Goal: Obtain resource: Download file/media

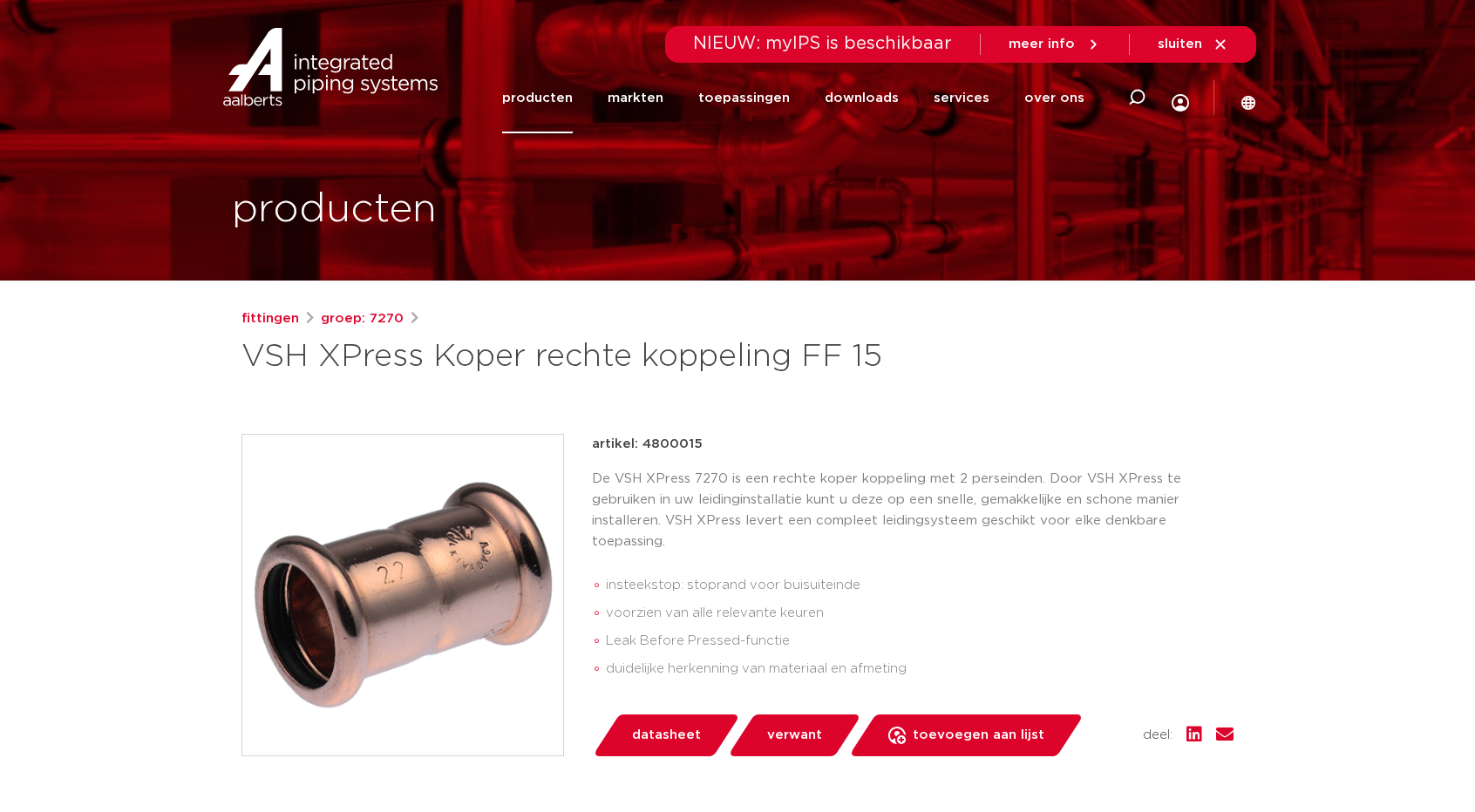
click at [551, 93] on link "producten" at bounding box center [537, 98] width 71 height 71
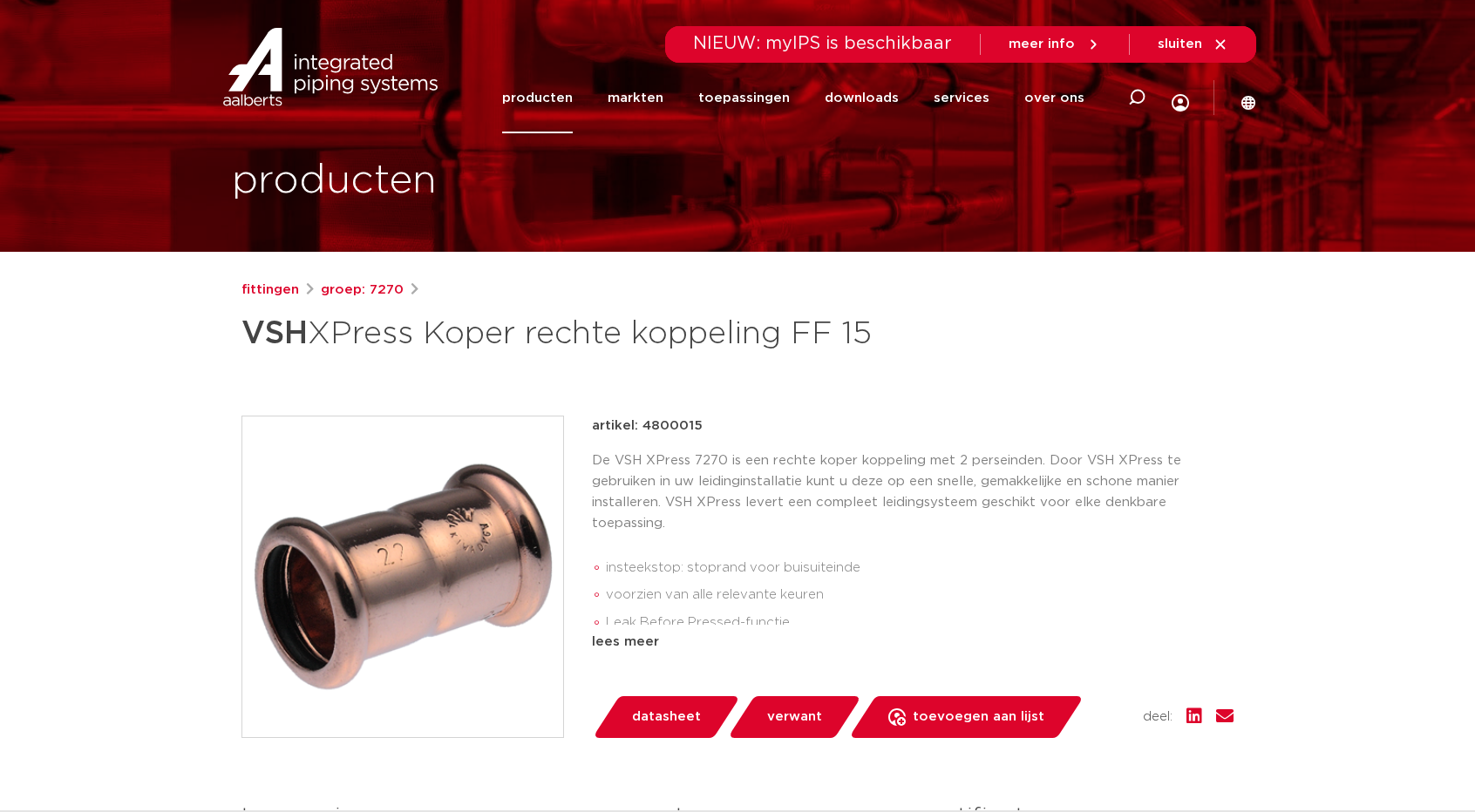
scroll to position [175, 0]
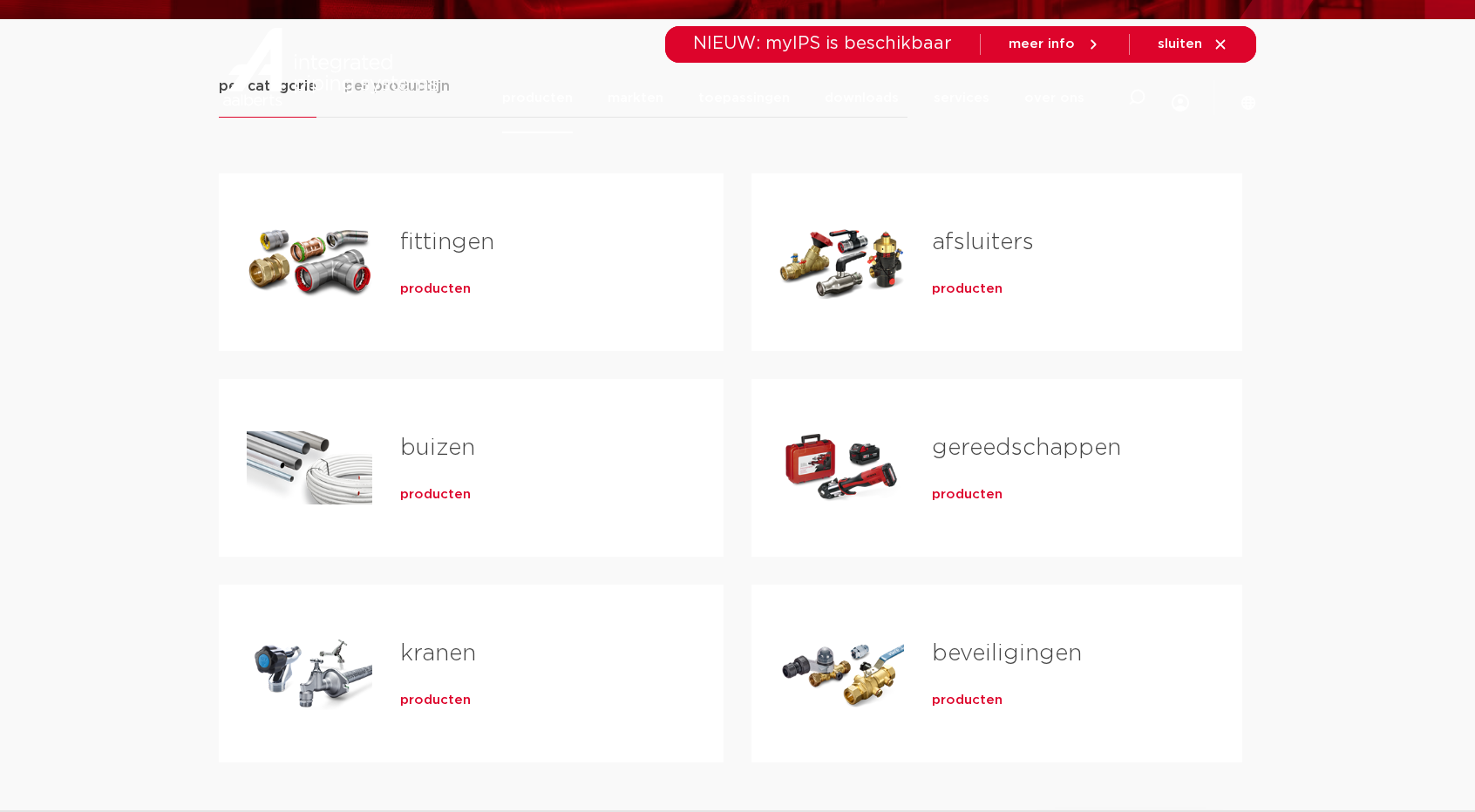
click at [442, 250] on link "fittingen" at bounding box center [447, 242] width 94 height 23
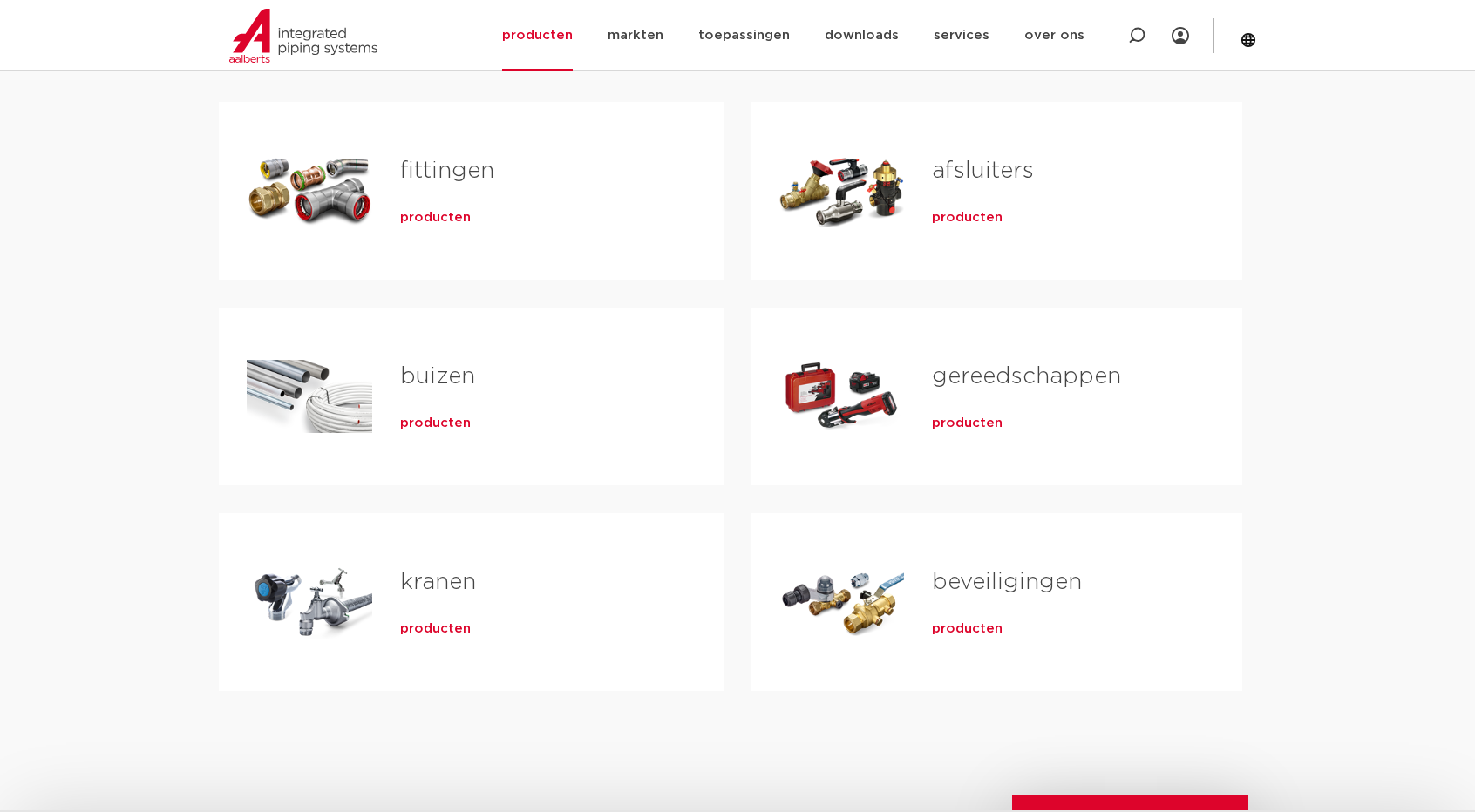
scroll to position [349, 0]
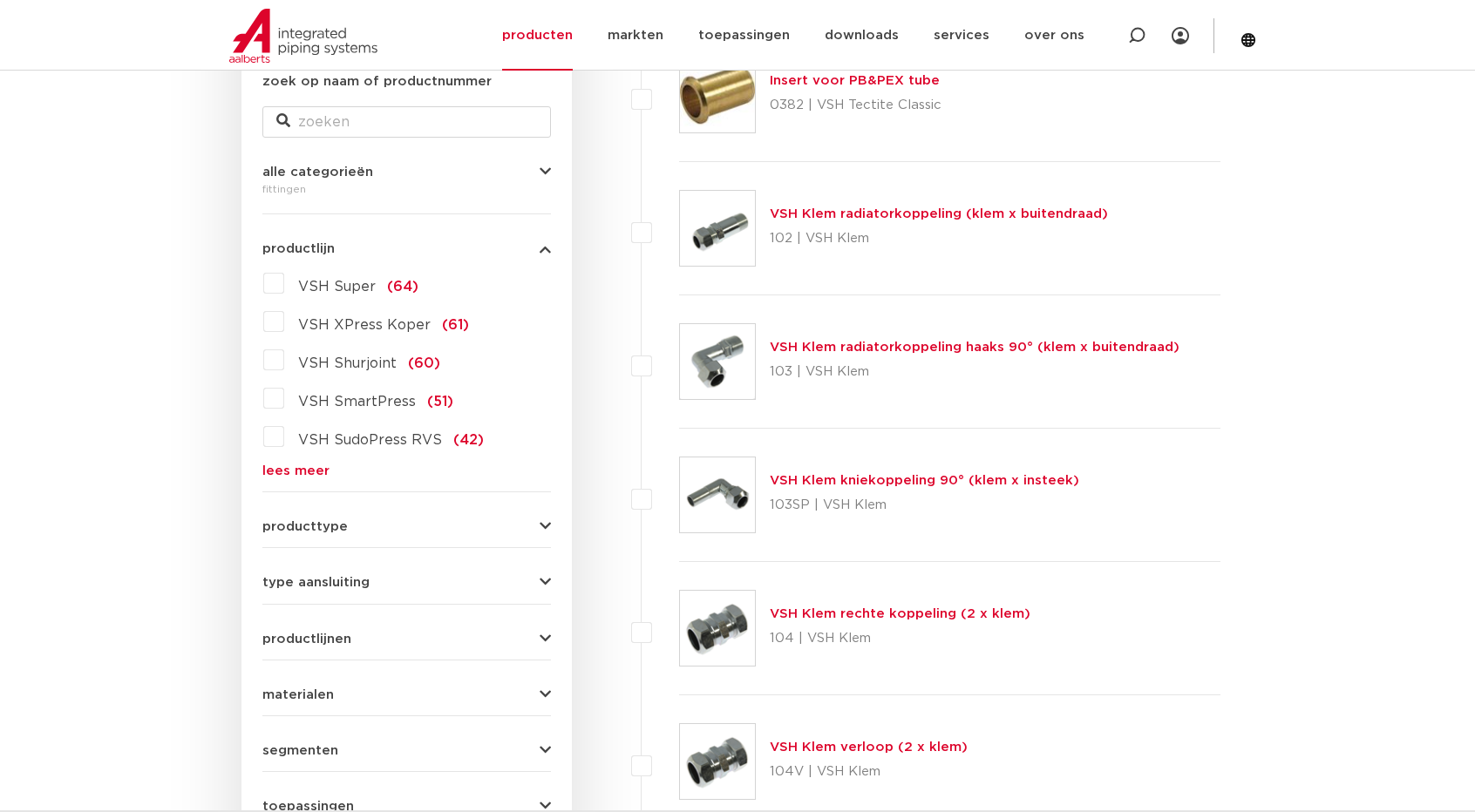
click at [370, 324] on span "VSH XPress Koper" at bounding box center [364, 325] width 133 height 14
click at [0, 0] on input "VSH XPress Koper (61)" at bounding box center [0, 0] width 0 height 0
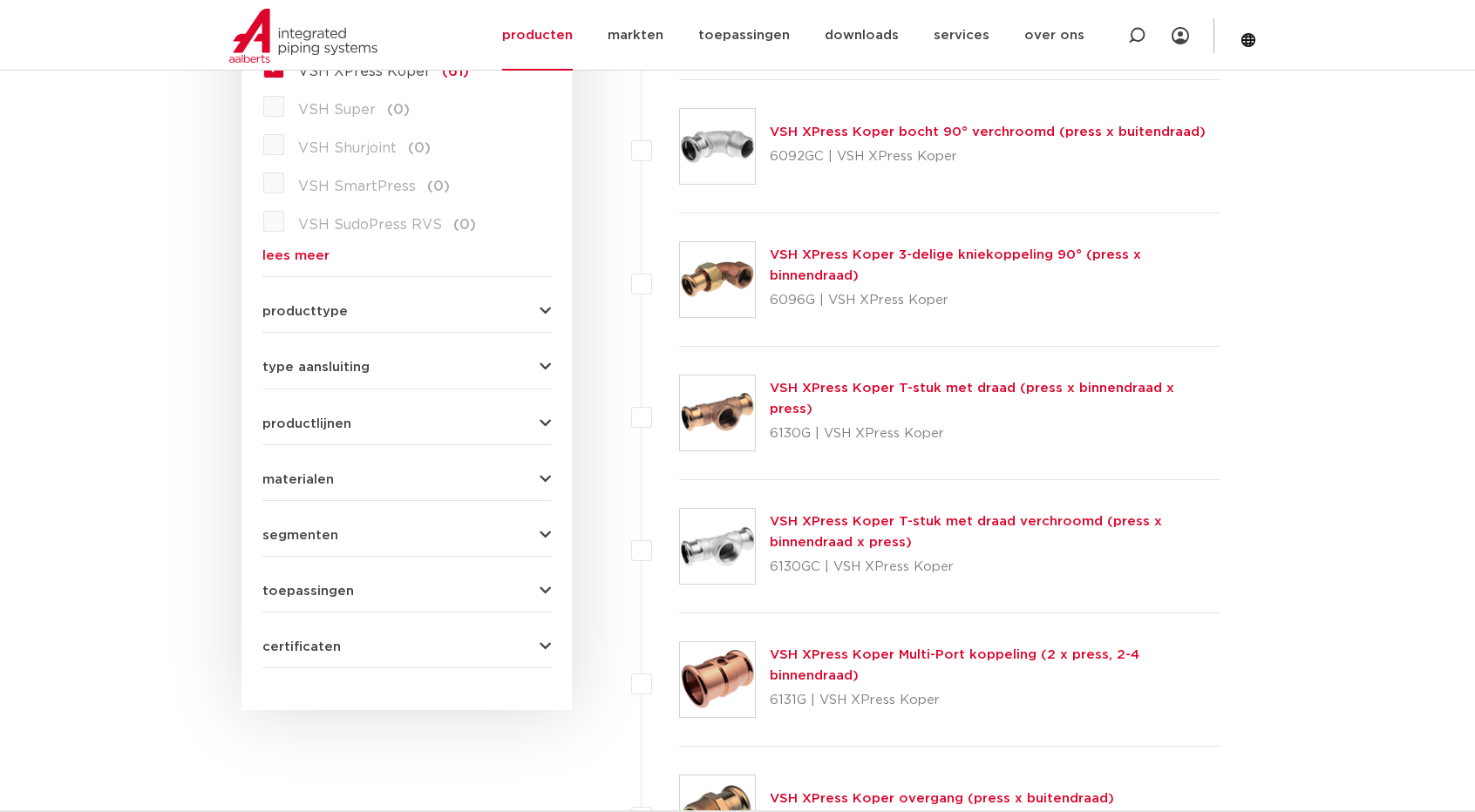
scroll to position [436, 0]
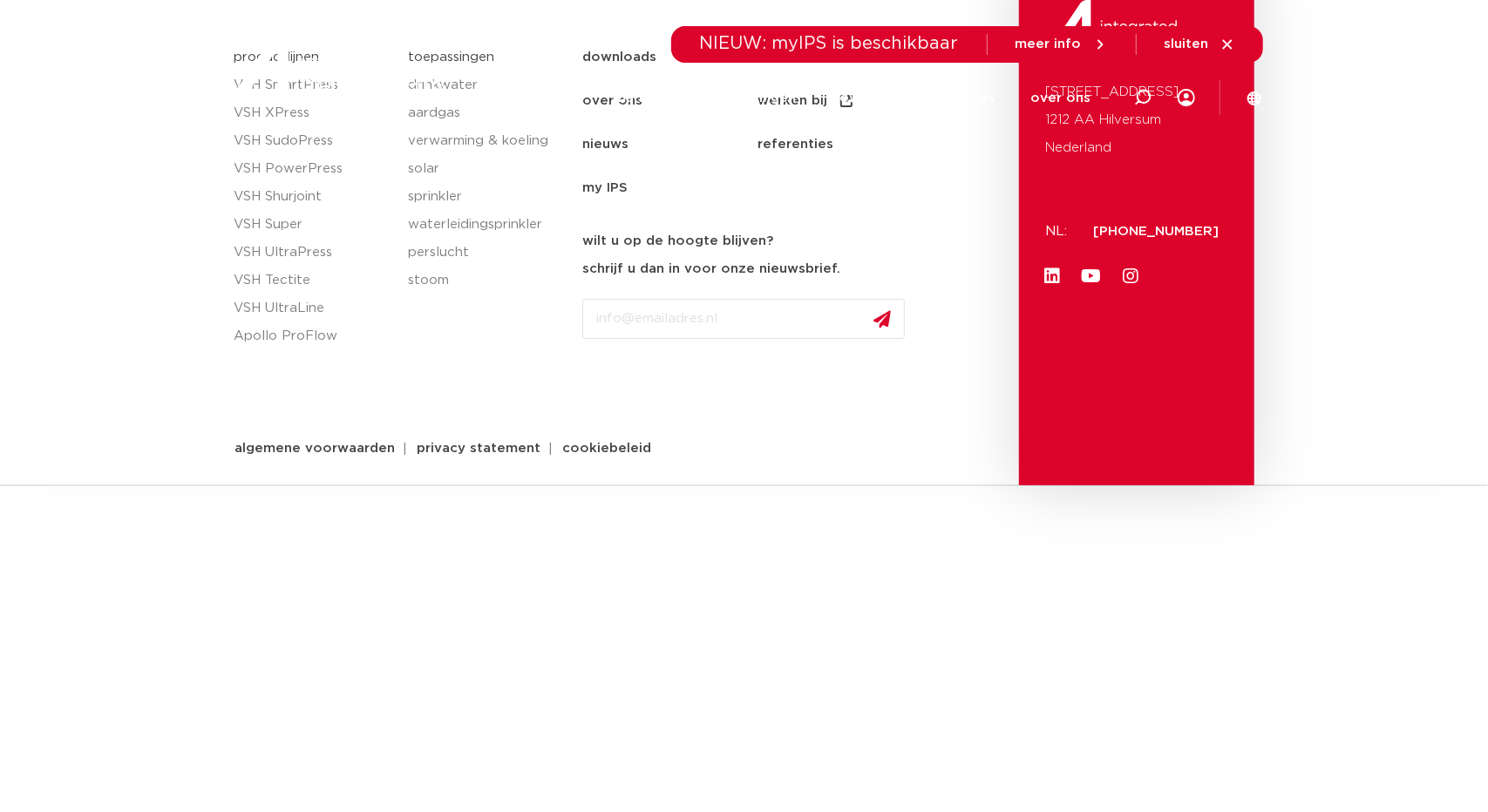
drag, startPoint x: 1232, startPoint y: 46, endPoint x: 1208, endPoint y: 53, distance: 25.0
click at [1230, 46] on icon at bounding box center [1228, 44] width 16 height 16
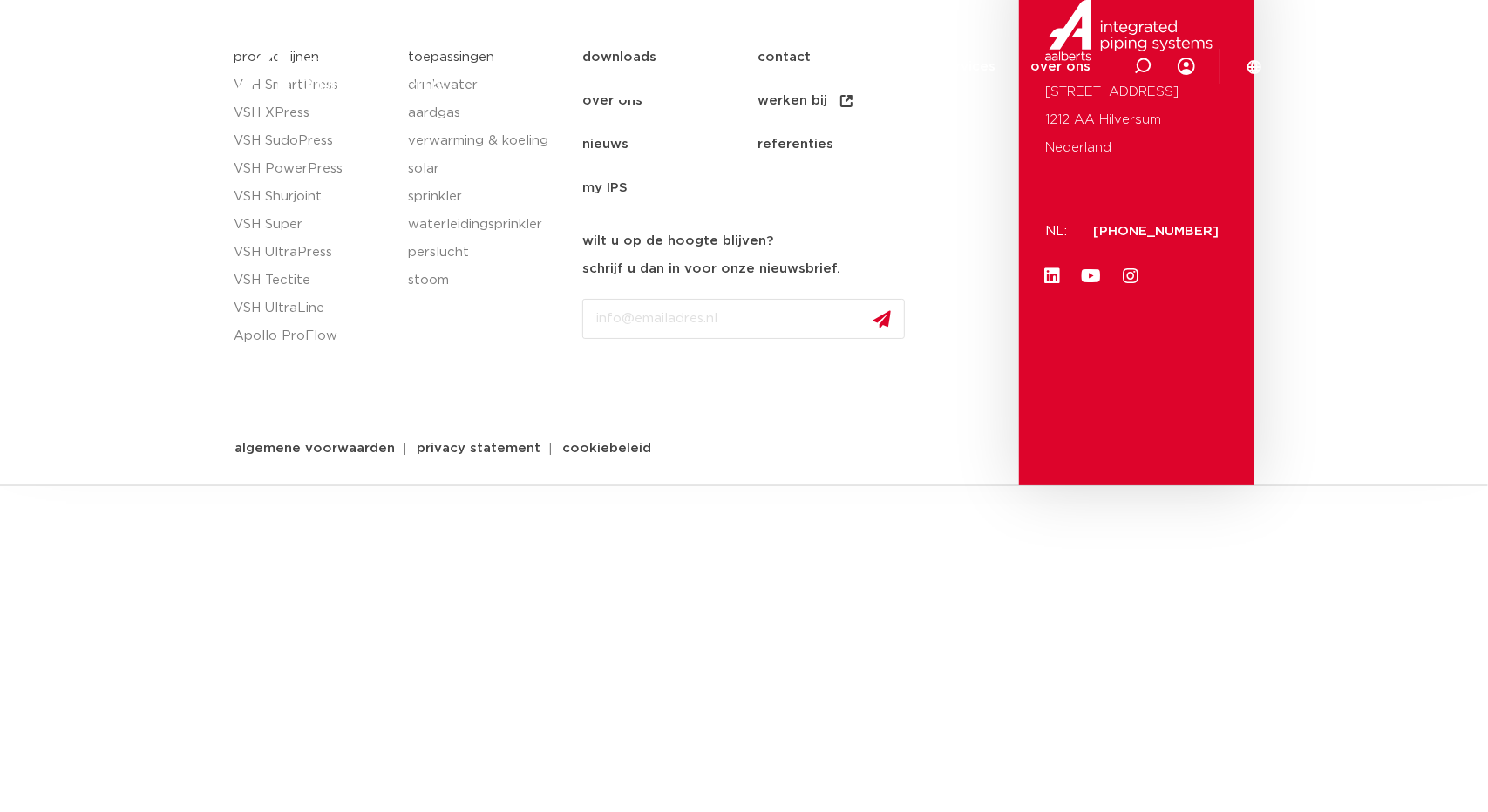
click at [638, 52] on link "markten" at bounding box center [641, 67] width 56 height 67
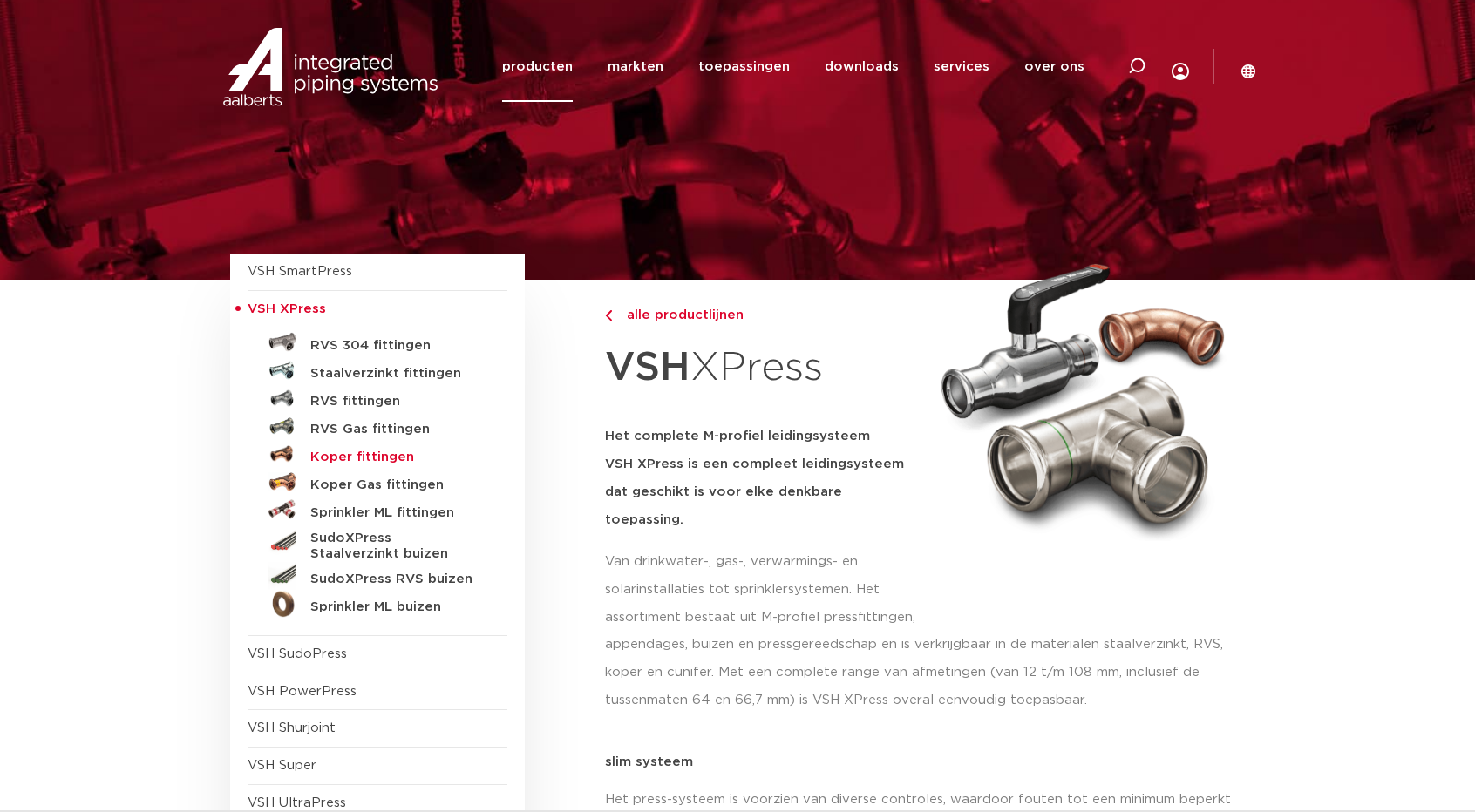
click at [395, 462] on h5 "Koper fittingen" at bounding box center [397, 458] width 173 height 16
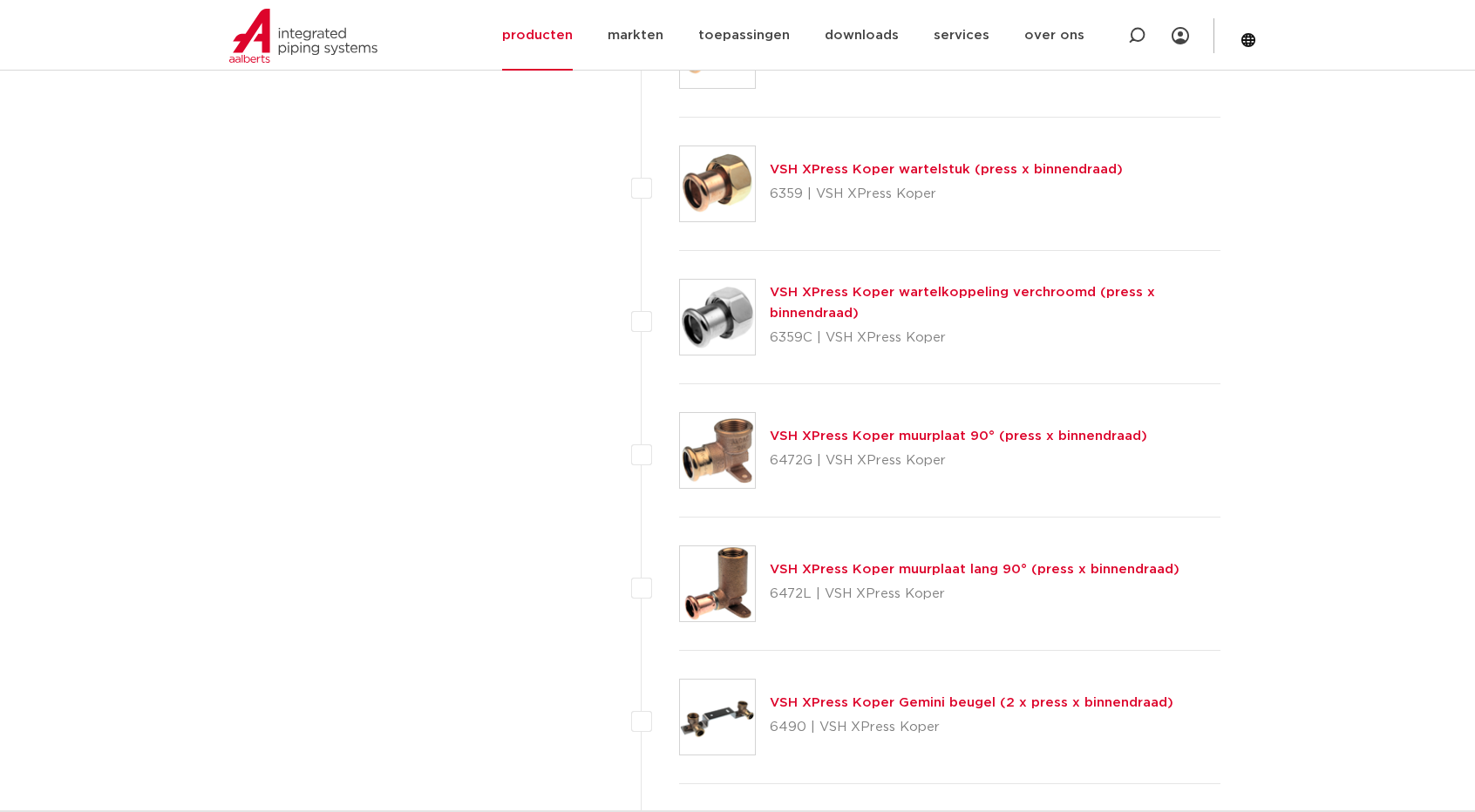
scroll to position [2528, 0]
click at [929, 162] on link "VSH XPress Koper wartelstuk (press x binnendraad)" at bounding box center [947, 168] width 354 height 13
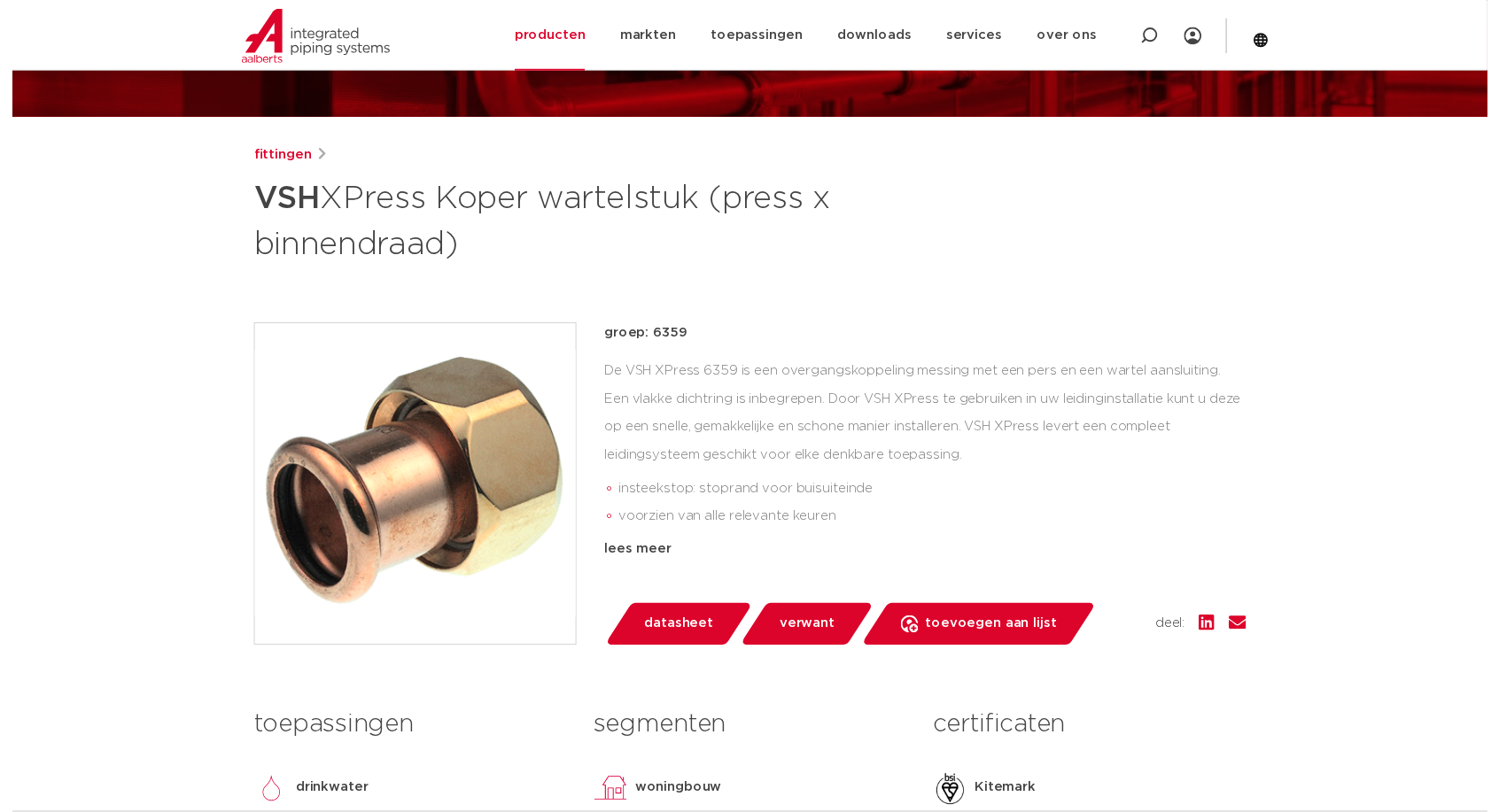
scroll to position [443, 0]
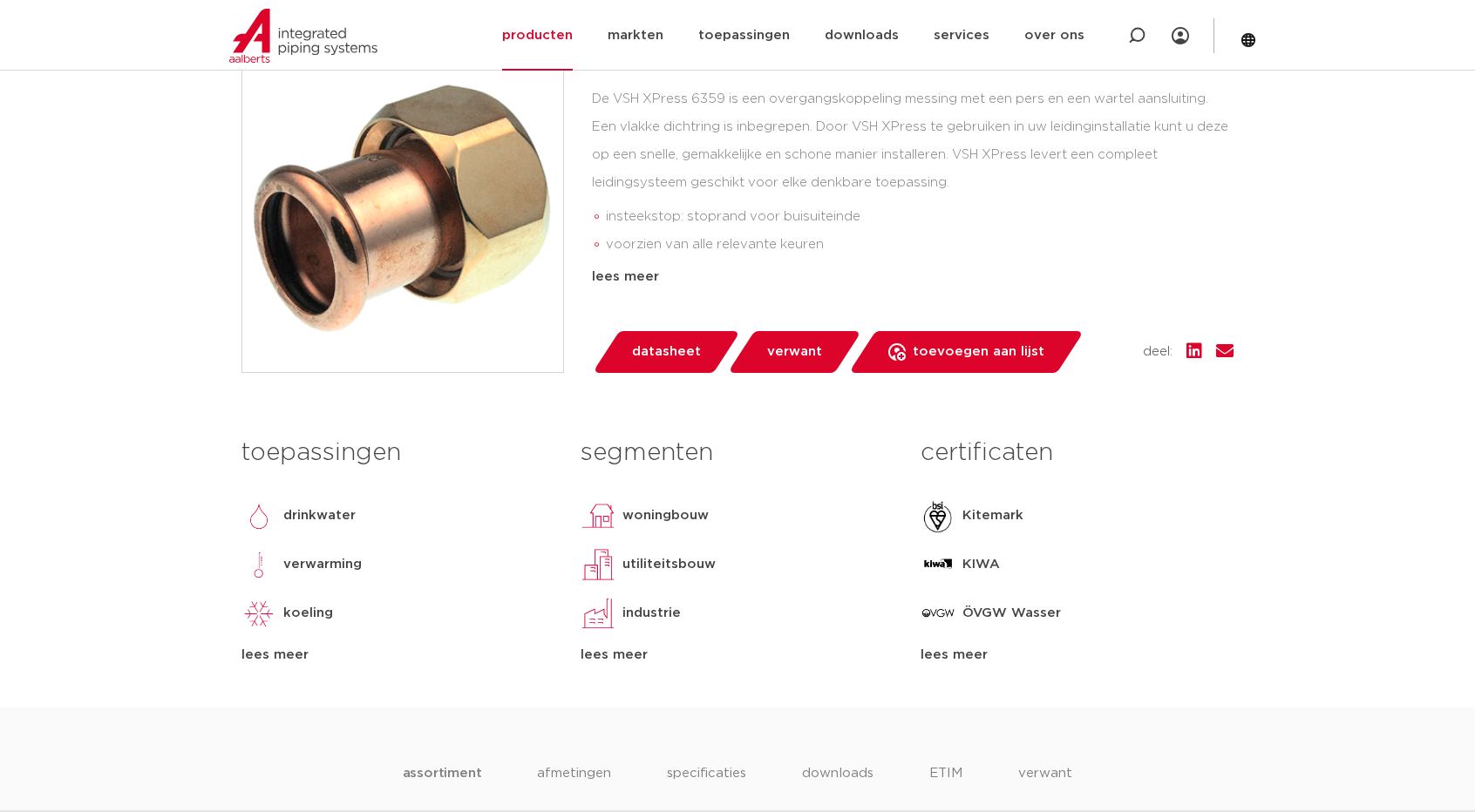
click at [678, 346] on span "datasheet" at bounding box center [667, 352] width 69 height 27
